Goal: Information Seeking & Learning: Learn about a topic

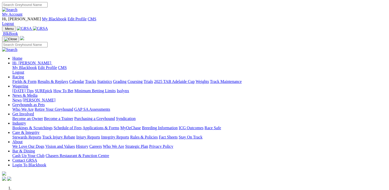
scroll to position [128, 0]
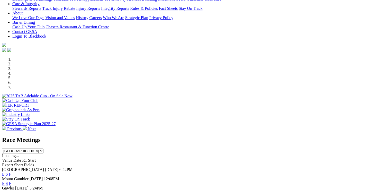
click at [5, 181] on link "E" at bounding box center [3, 183] width 3 height 4
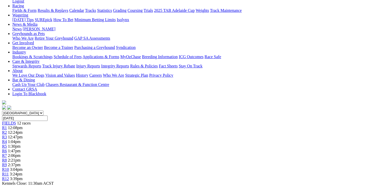
scroll to position [26, 0]
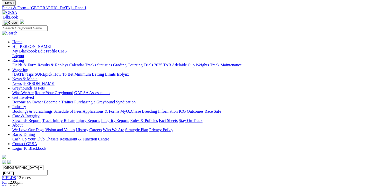
click at [7, 184] on span "R2" at bounding box center [4, 186] width 5 height 4
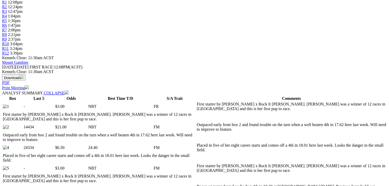
scroll to position [180, 0]
